Goal: Navigation & Orientation: Go to known website

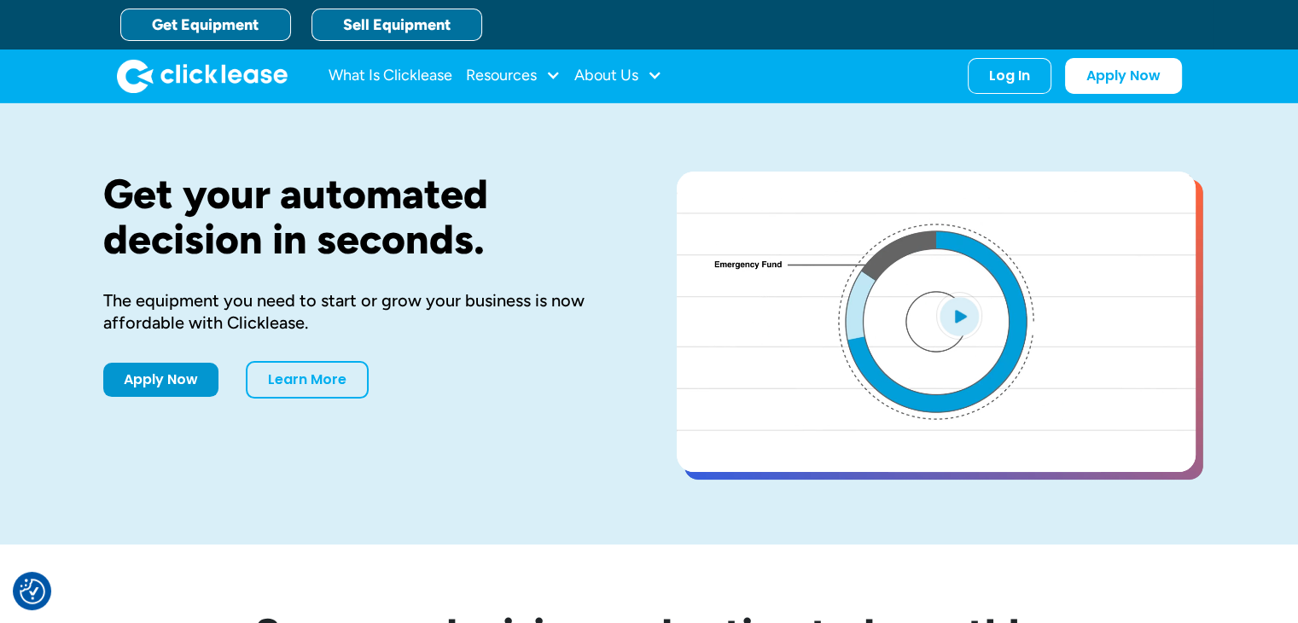
click at [444, 18] on link "Sell Equipment" at bounding box center [397, 25] width 171 height 32
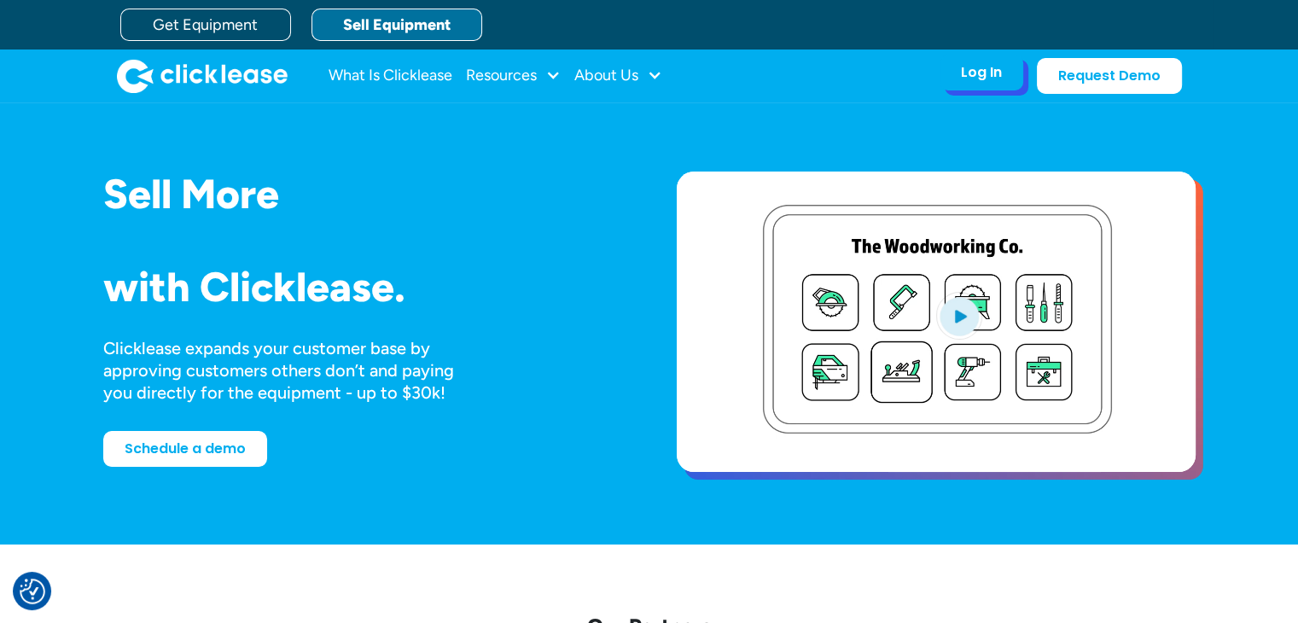
click at [964, 66] on div "Log In" at bounding box center [981, 72] width 41 height 17
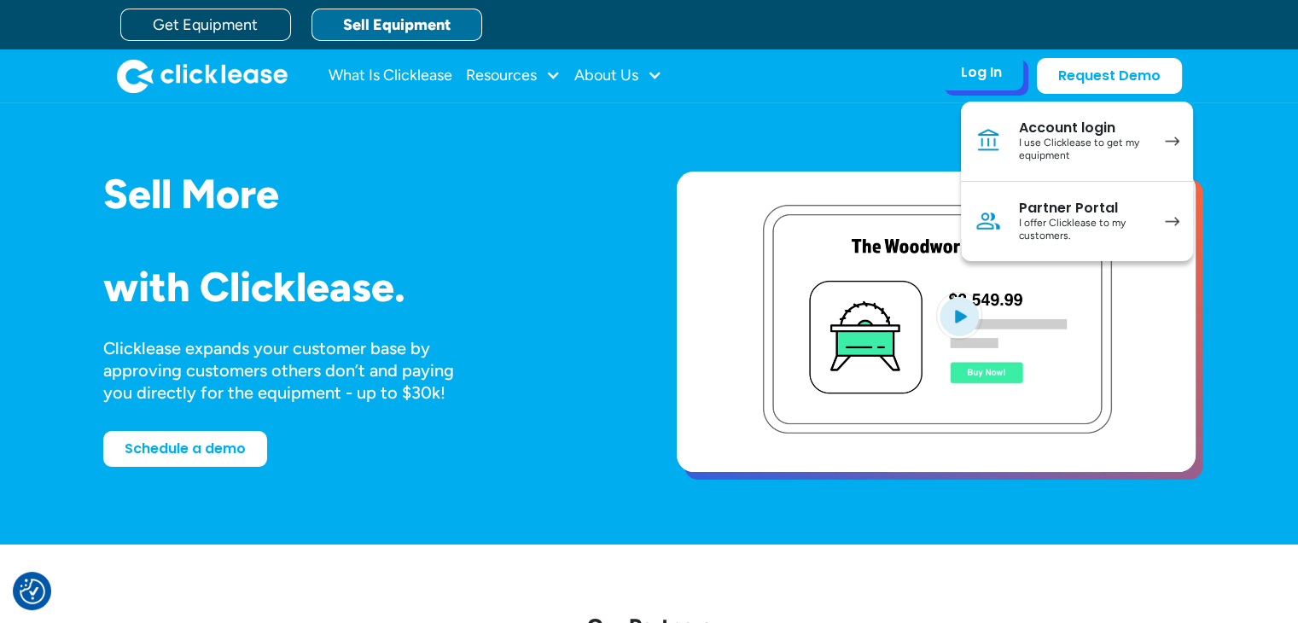
click at [1045, 209] on div "Partner Portal" at bounding box center [1083, 208] width 129 height 17
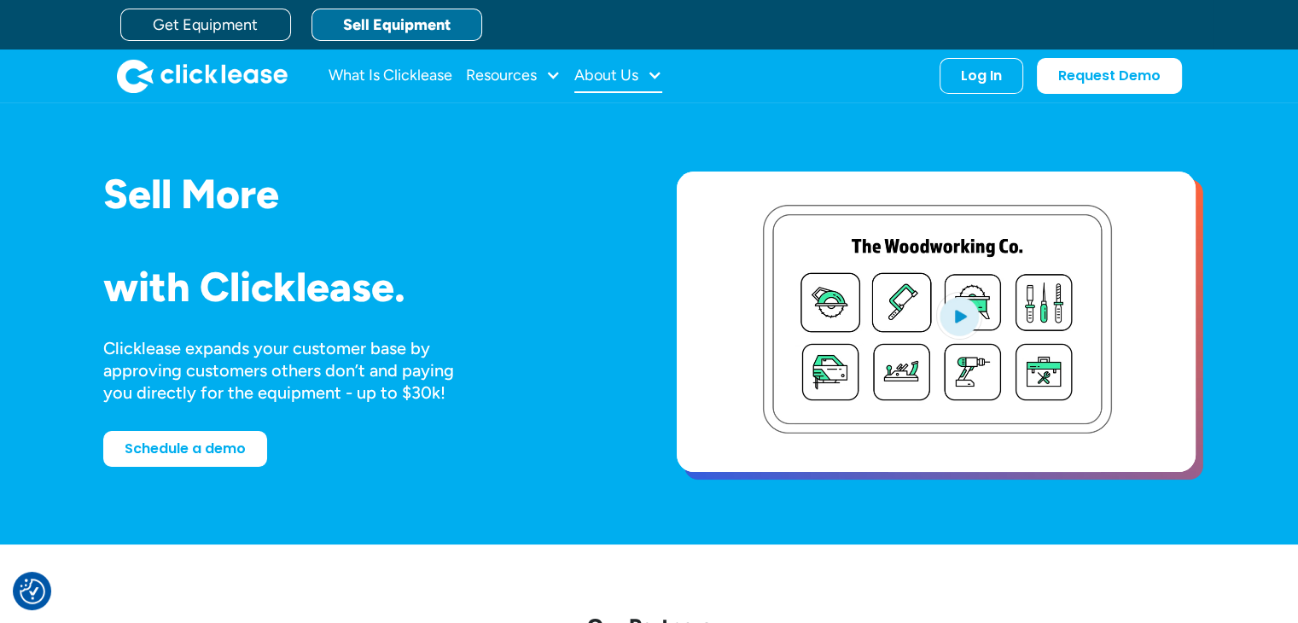
click at [595, 75] on div "About Us" at bounding box center [606, 75] width 64 height 0
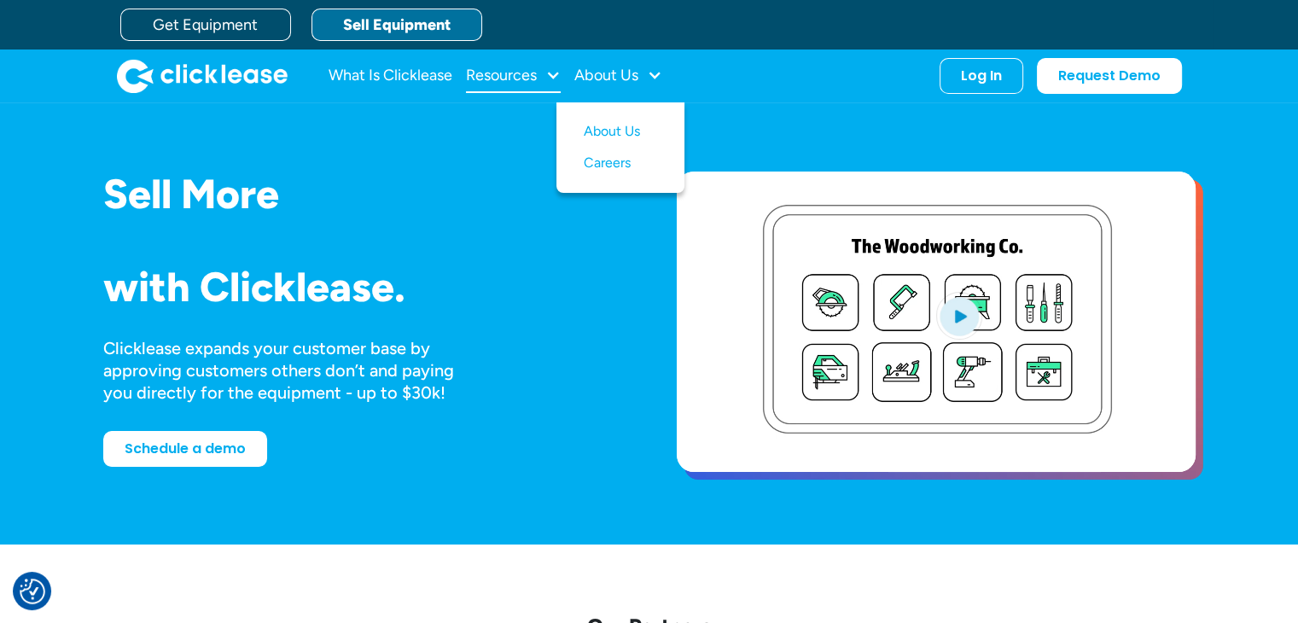
click at [505, 75] on div "Resources" at bounding box center [501, 75] width 71 height 0
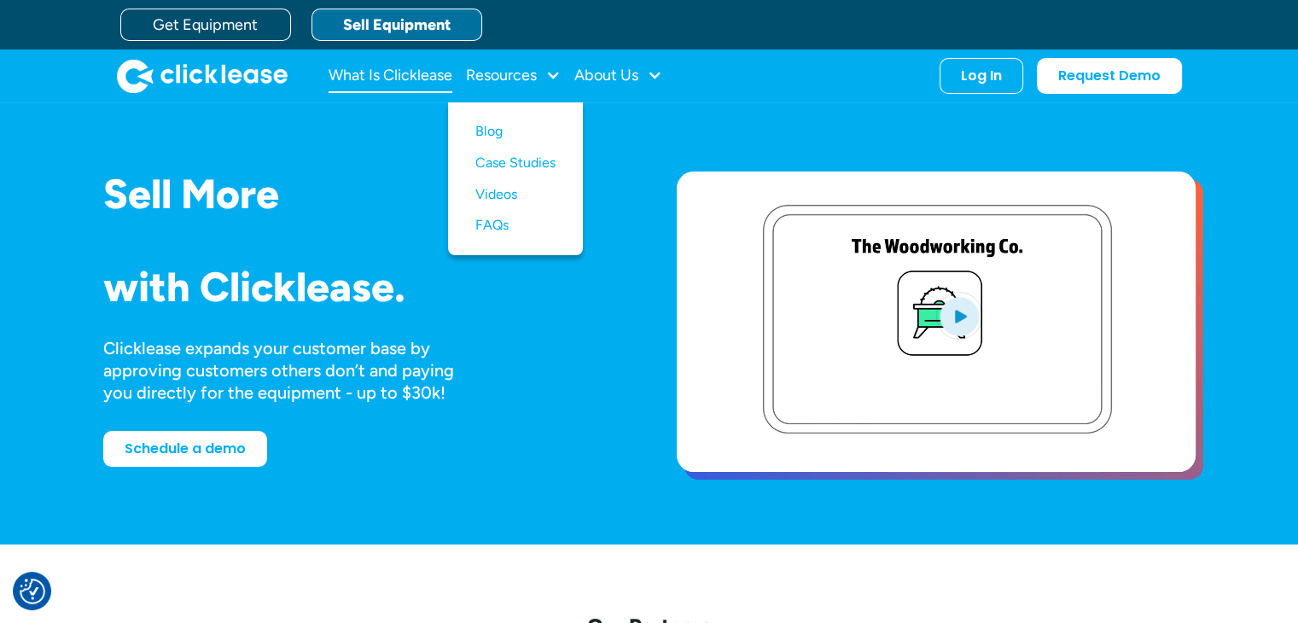
click at [382, 67] on link "What Is Clicklease" at bounding box center [391, 76] width 124 height 34
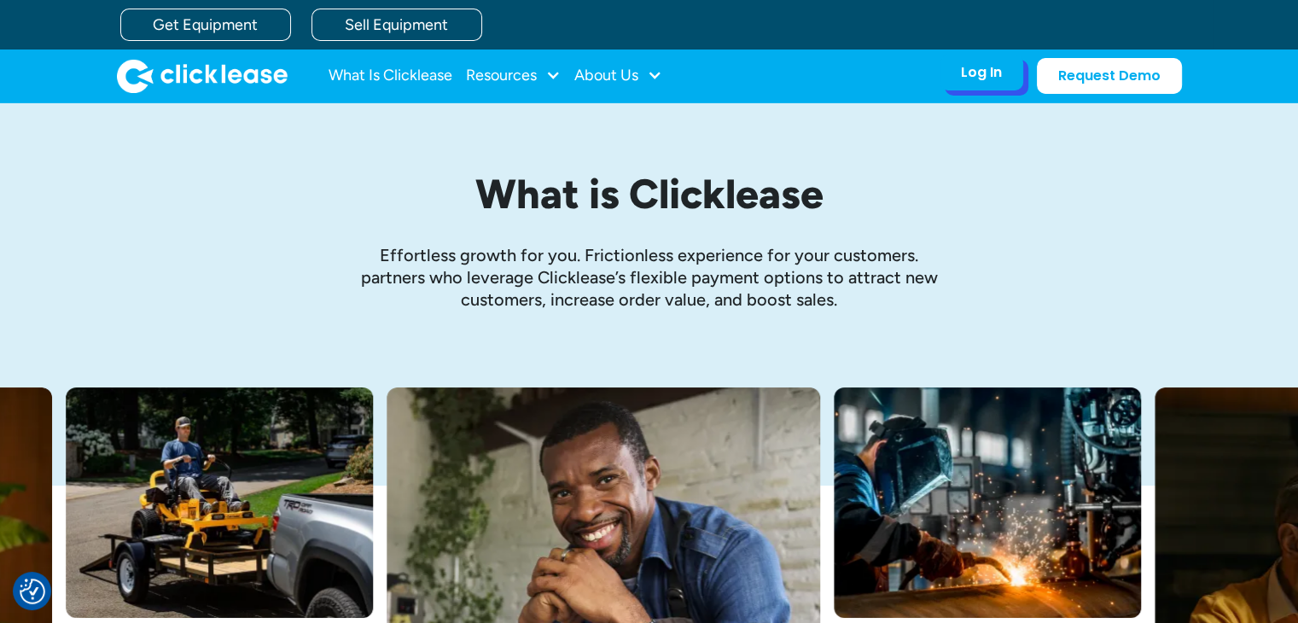
click at [983, 82] on div "Log In Account login I use Clicklease to get my equipment Partner Portal I offe…" at bounding box center [982, 73] width 84 height 36
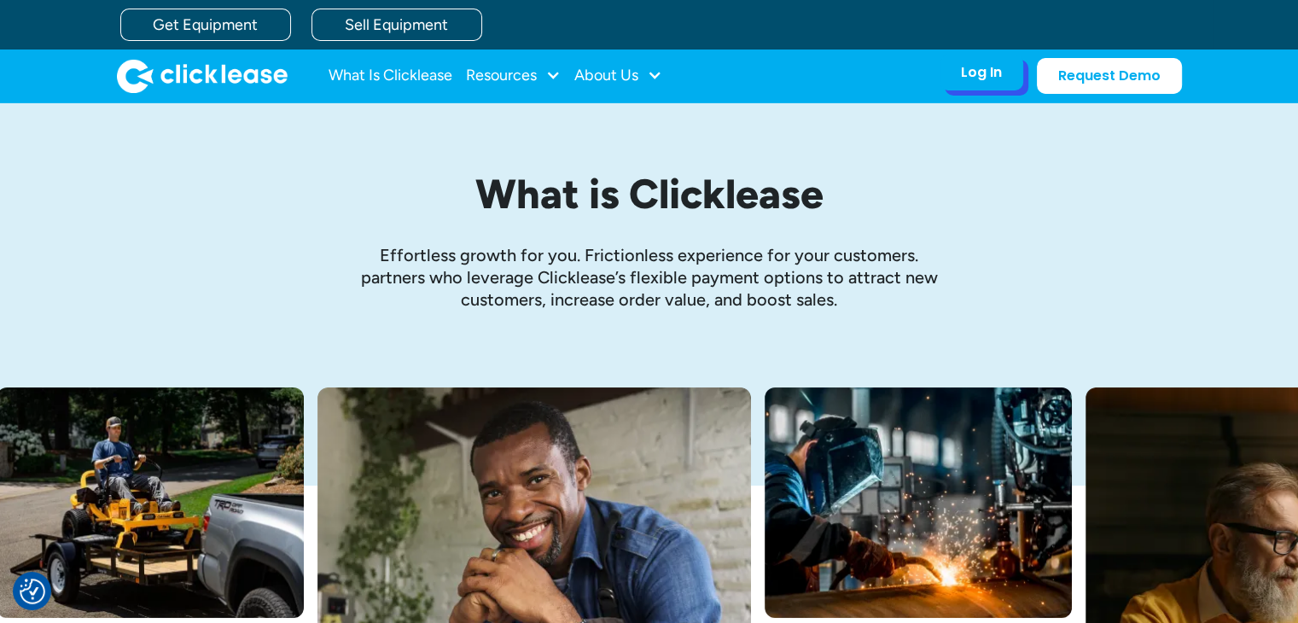
click at [989, 73] on div "Log In" at bounding box center [981, 72] width 41 height 17
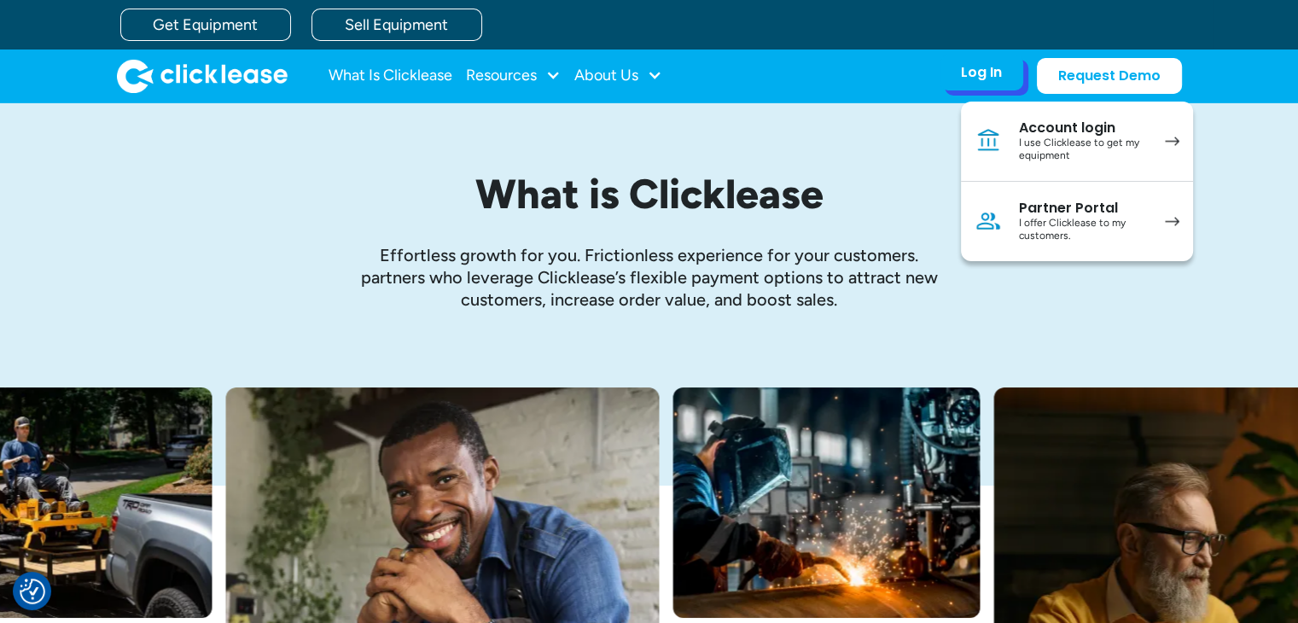
click at [1033, 208] on div "Partner Portal" at bounding box center [1083, 208] width 129 height 17
